Goal: Task Accomplishment & Management: Manage account settings

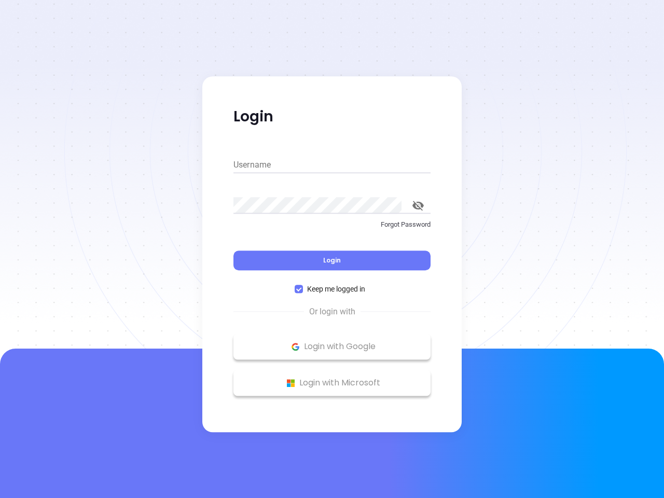
click at [332, 249] on div "Login" at bounding box center [331, 254] width 197 height 32
click at [332, 165] on input "Username" at bounding box center [331, 165] width 197 height 17
click at [418, 205] on icon "toggle password visibility" at bounding box center [417, 206] width 11 height 10
click at [332, 260] on span "Login" at bounding box center [332, 260] width 18 height 9
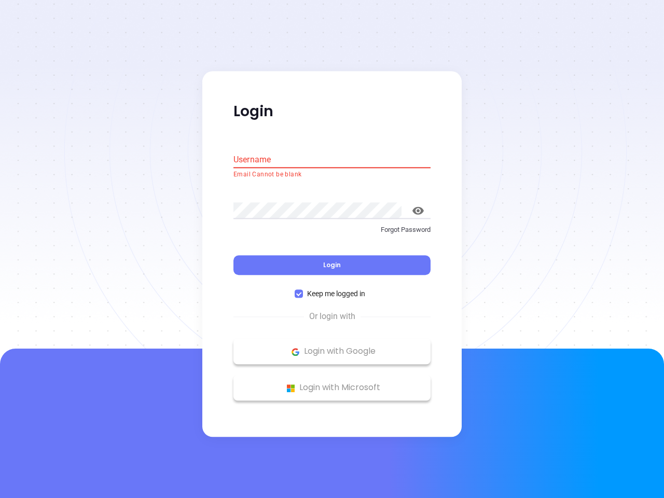
click at [332, 289] on span "Keep me logged in" at bounding box center [336, 293] width 66 height 11
click at [303, 290] on input "Keep me logged in" at bounding box center [299, 294] width 8 height 8
checkbox input "false"
click at [332, 346] on p "Login with Google" at bounding box center [332, 352] width 187 height 16
click at [332, 383] on p "Login with Microsoft" at bounding box center [332, 388] width 187 height 16
